Goal: Find specific page/section

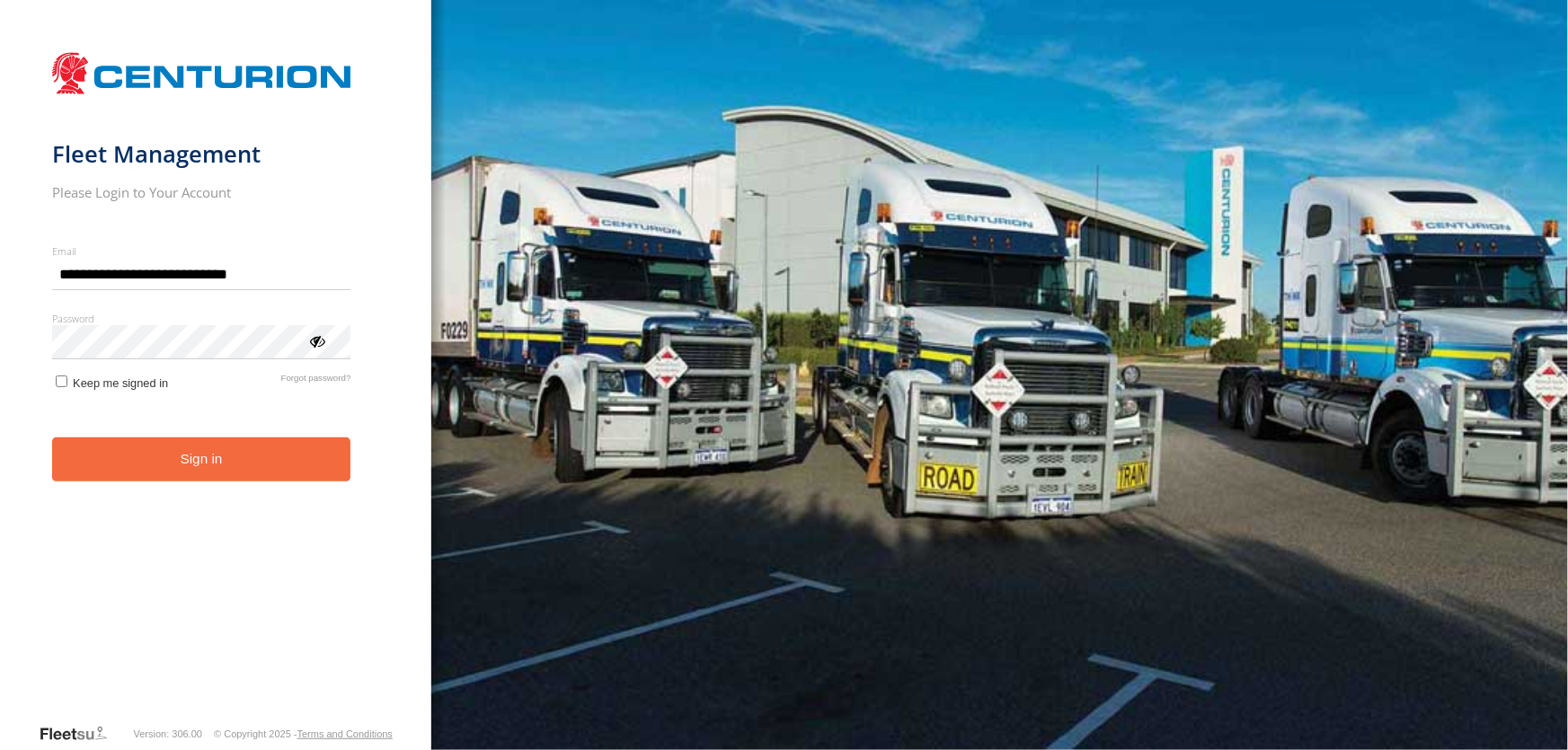
click at [210, 457] on button "Sign in" at bounding box center [201, 459] width 299 height 44
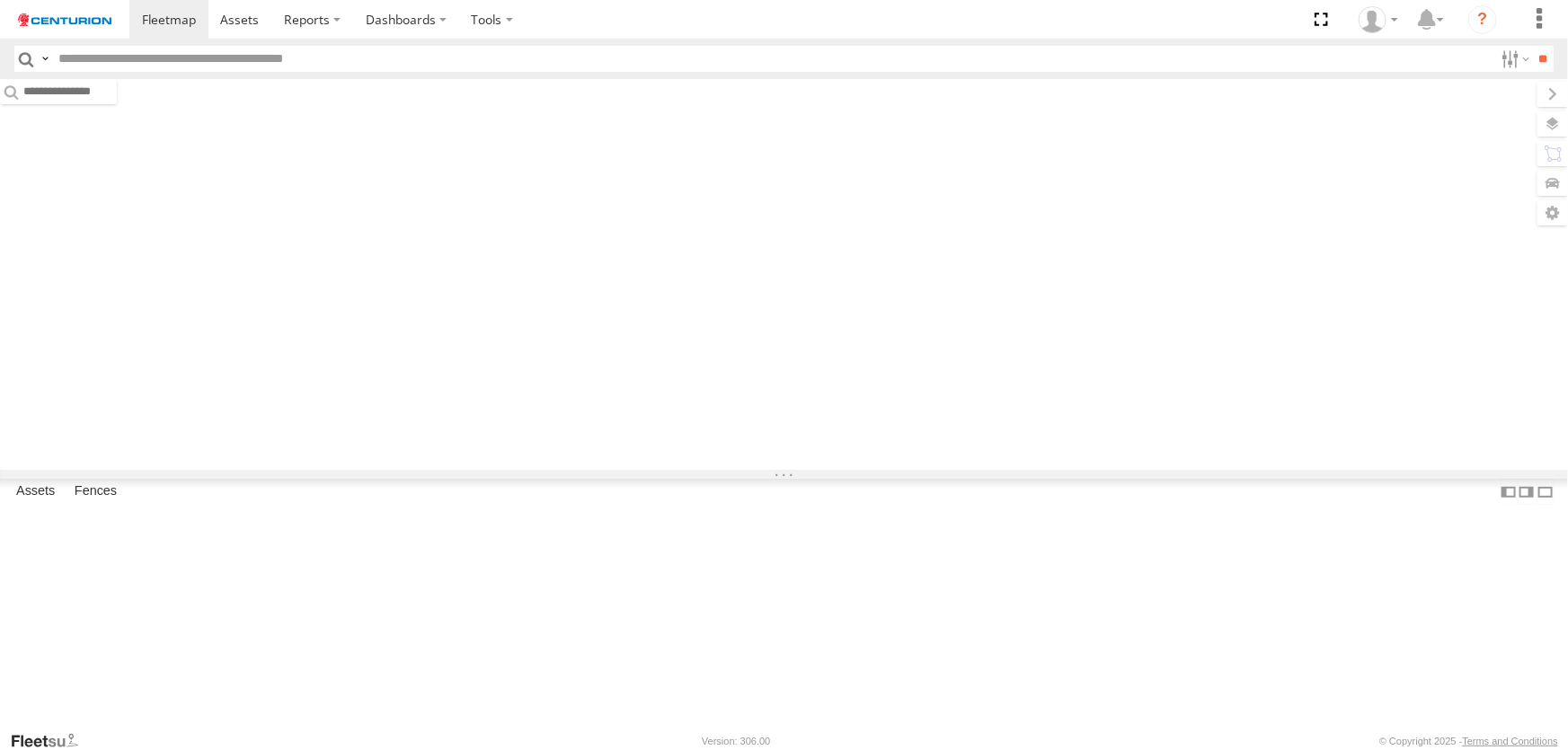
click at [144, 53] on input "text" at bounding box center [771, 59] width 1441 height 26
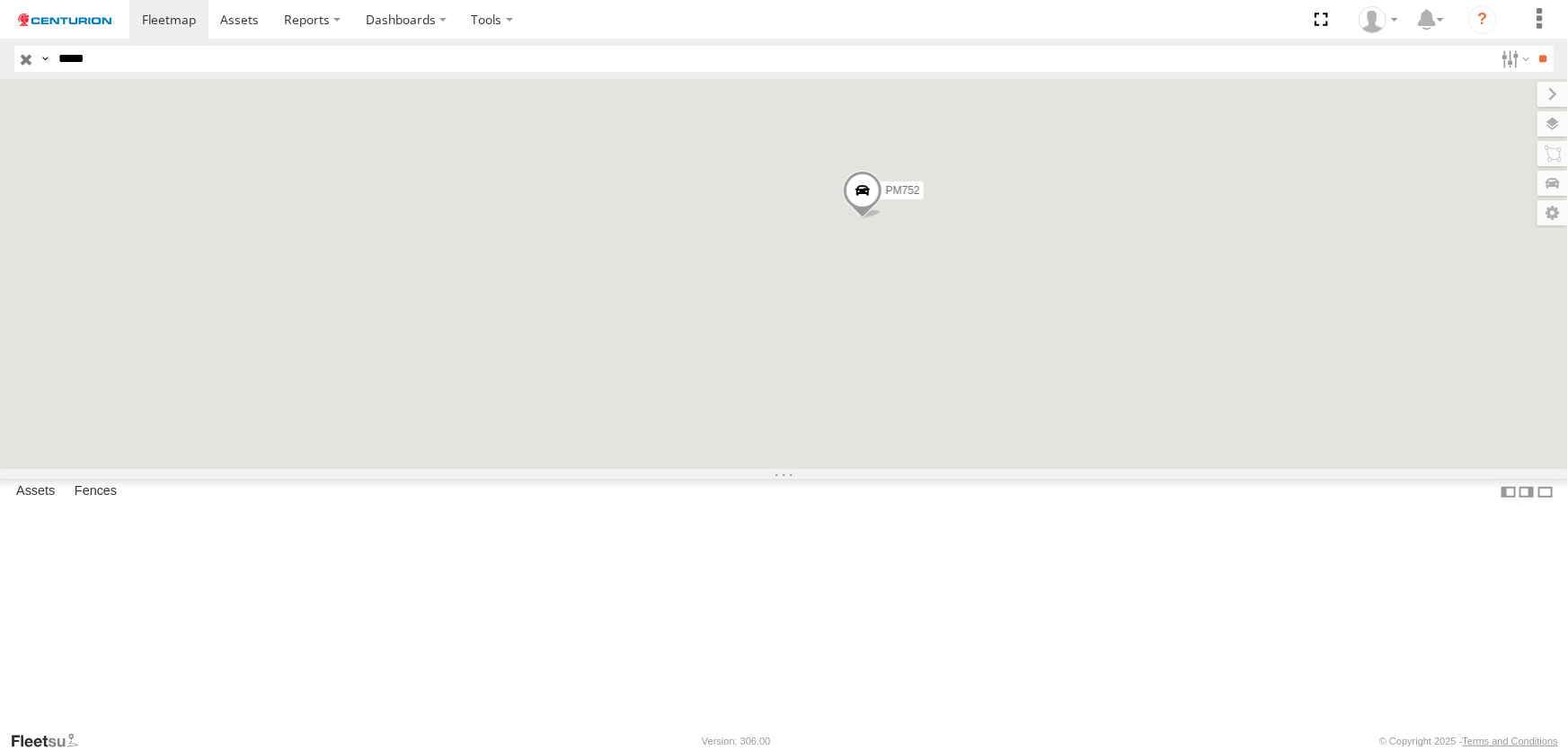
type input "*****"
click at [1532, 46] on input "**" at bounding box center [1542, 59] width 21 height 26
